Goal: Check status: Check status

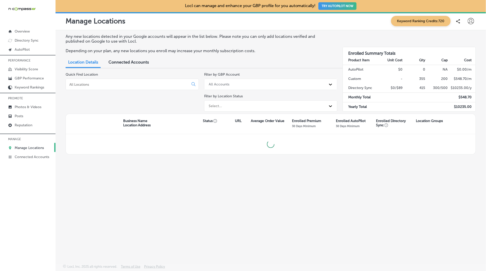
click at [176, 85] on input at bounding box center [128, 84] width 119 height 5
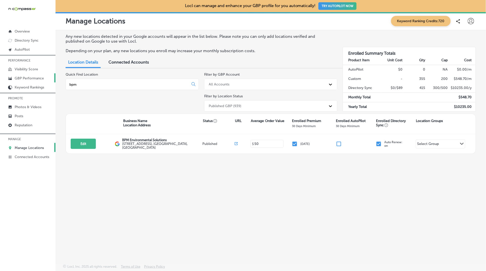
type input "bpm"
click at [34, 76] on p "GBP Performance" at bounding box center [29, 78] width 29 height 4
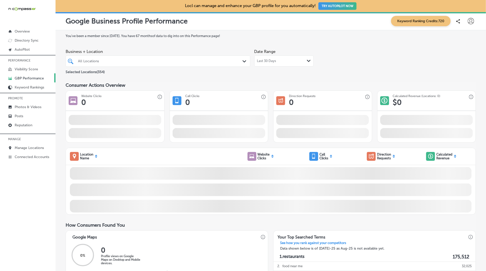
click at [266, 61] on span "Last 30 Days" at bounding box center [266, 61] width 19 height 4
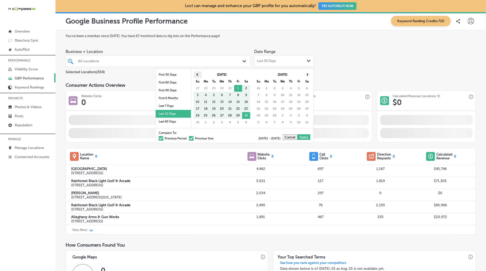
click at [196, 74] on th at bounding box center [198, 74] width 8 height 7
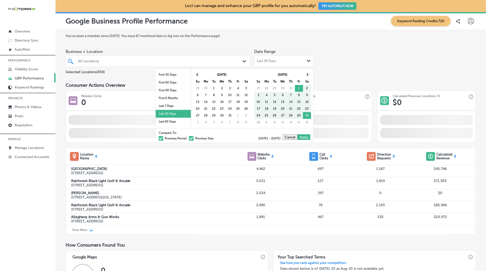
click at [196, 74] on th at bounding box center [198, 74] width 8 height 7
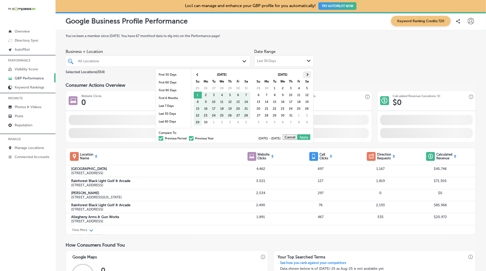
click at [303, 73] on th at bounding box center [307, 74] width 8 height 7
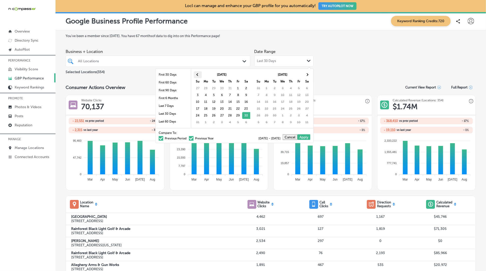
click at [197, 75] on span at bounding box center [197, 74] width 3 height 3
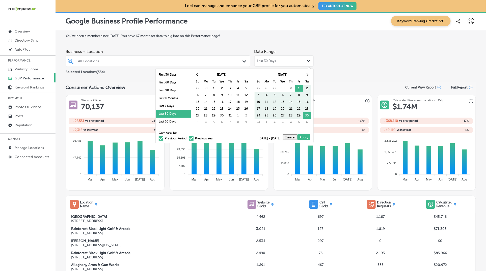
click at [191, 74] on div "[DATE] Su Mo Tu We Th Fr Sa 29 30 1 2 3 4 5 6 7 8 9 10 11 12 13 14 15 16 17 18 …" at bounding box center [221, 98] width 61 height 59
click at [194, 74] on th at bounding box center [198, 74] width 8 height 7
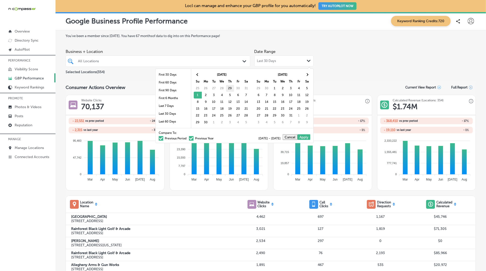
drag, startPoint x: 198, startPoint y: 96, endPoint x: 230, endPoint y: 90, distance: 33.0
click at [309, 75] on th at bounding box center [307, 74] width 8 height 7
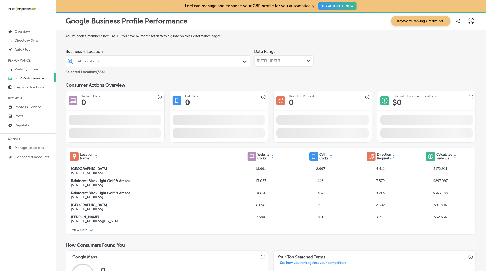
drag, startPoint x: 182, startPoint y: 65, endPoint x: 181, endPoint y: 60, distance: 5.4
click at [182, 65] on div "All Locations" at bounding box center [157, 61] width 165 height 8
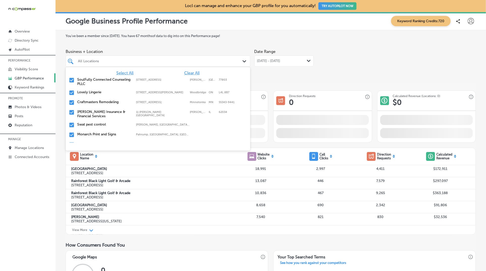
click at [186, 73] on span "Clear All" at bounding box center [191, 73] width 15 height 5
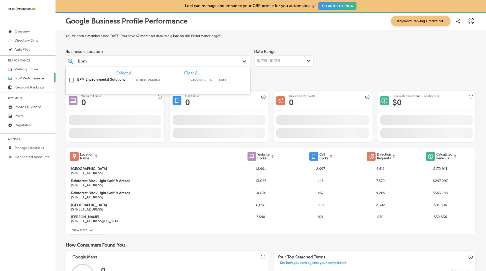
click at [155, 79] on label "[STREET_ADDRESS]" at bounding box center [161, 79] width 51 height 3
type input "bpm"
click at [345, 73] on div "Business + Location [STREET_ADDRESS]. option [STREET_ADDRESS]. 2 results availa…" at bounding box center [271, 61] width 410 height 28
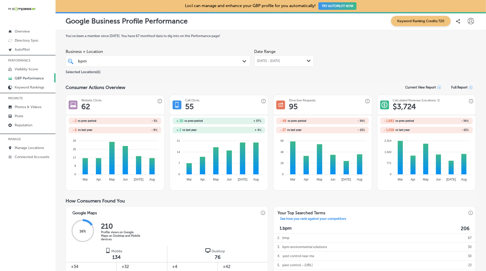
click at [264, 61] on span "[DATE] - [DATE]" at bounding box center [268, 61] width 23 height 4
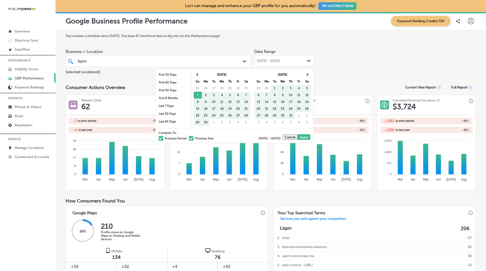
drag, startPoint x: 180, startPoint y: 140, endPoint x: 366, endPoint y: 85, distance: 194.2
click at [180, 139] on label "Previous Period" at bounding box center [173, 138] width 28 height 3
click at [188, 138] on input "Previous Period" at bounding box center [188, 138] width 0 height 0
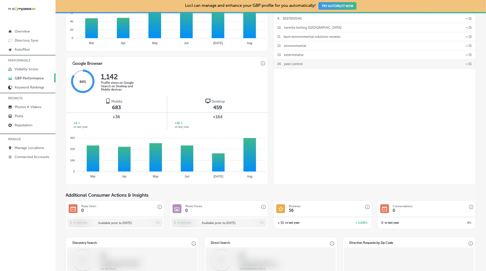
scroll to position [275, 0]
